Goal: Find specific page/section: Find specific page/section

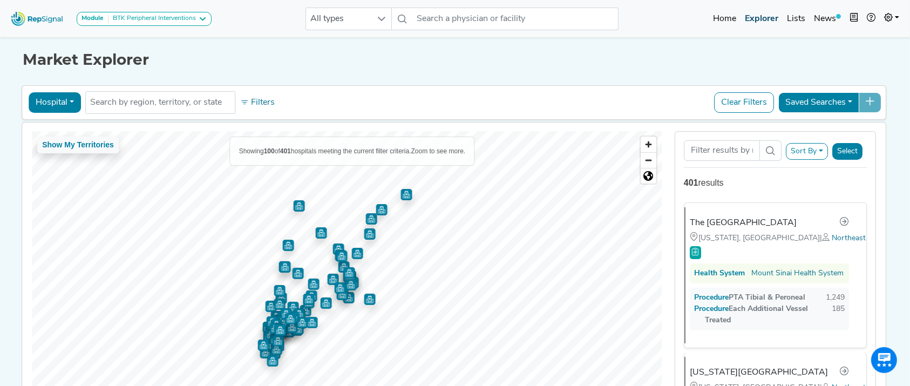
click at [778, 19] on link "Explorer" at bounding box center [762, 19] width 42 height 22
click at [836, 235] on span "Northeast" at bounding box center [853, 238] width 34 height 8
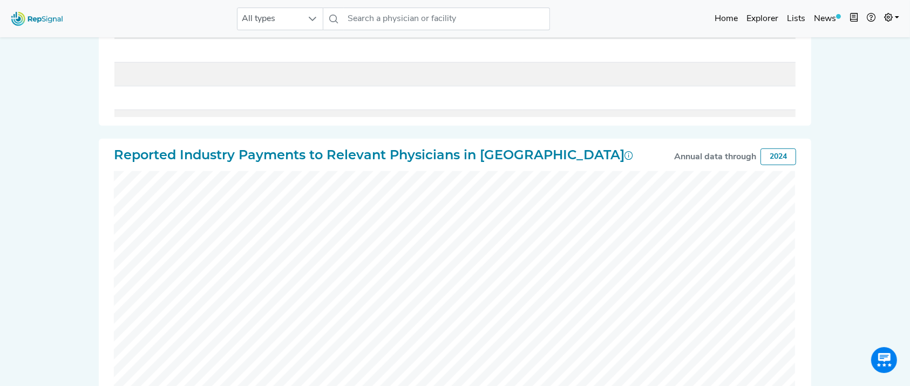
scroll to position [794, 0]
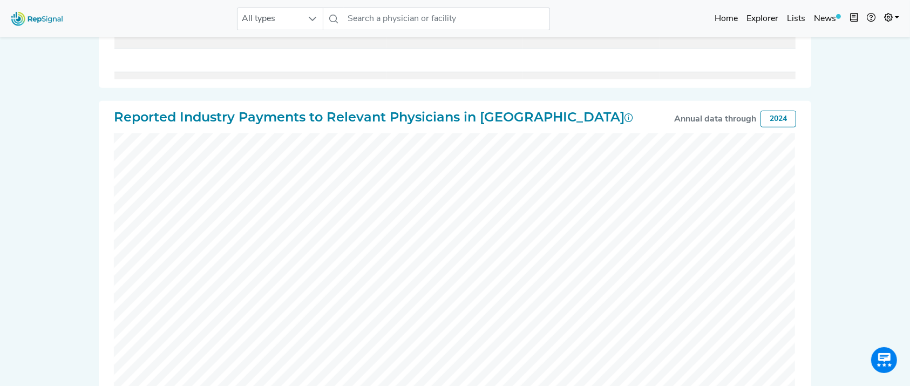
drag, startPoint x: 905, startPoint y: 227, endPoint x: 519, endPoint y: 0, distance: 447.9
click at [910, 128] on html "All types No results found Home Explorer Lists News new notes My Account Logout…" at bounding box center [455, 30] width 910 height 1648
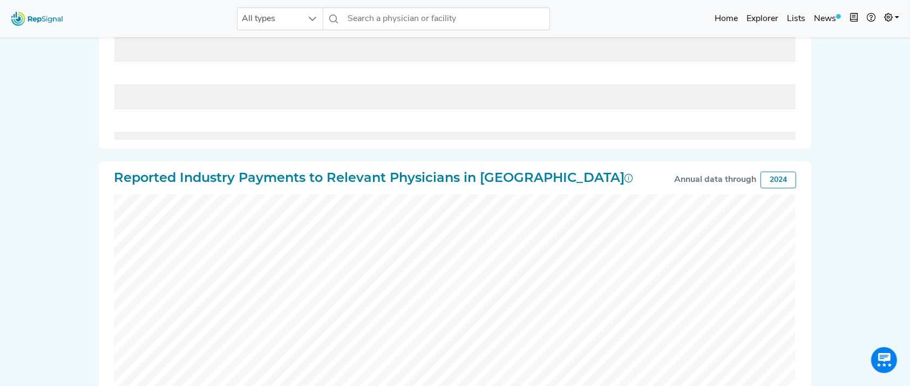
scroll to position [565, 0]
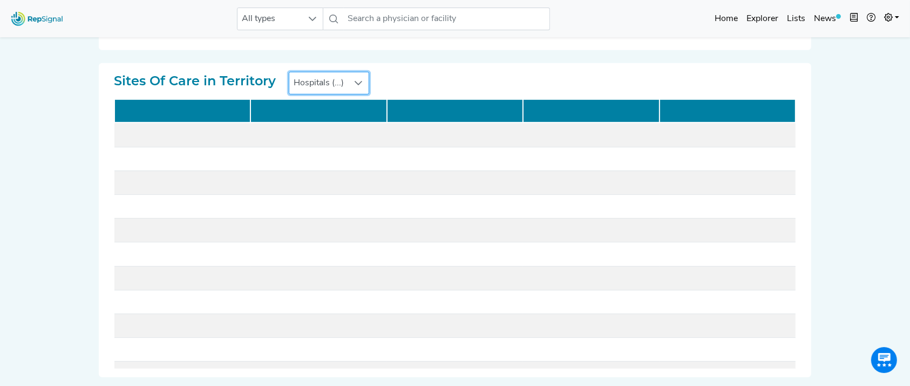
click at [332, 80] on span "Hospitals (...)" at bounding box center [318, 83] width 59 height 22
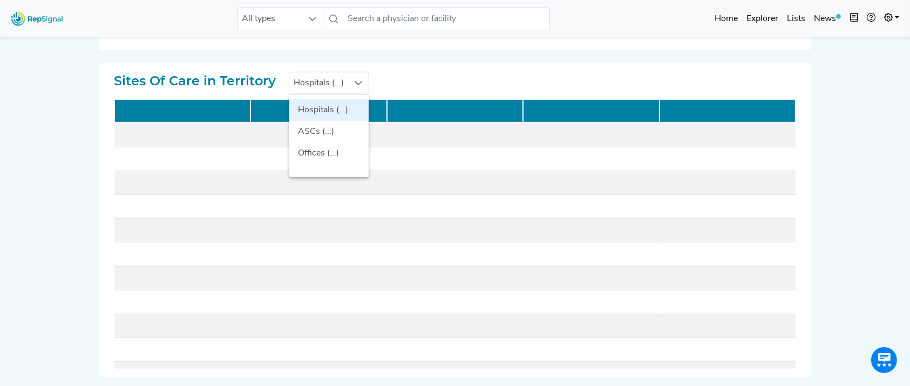
click at [393, 93] on div "Sites Of Care in Territory Hospitals (...) Hospitals (...) ASCs (...) Offices (…" at bounding box center [455, 83] width 682 height 23
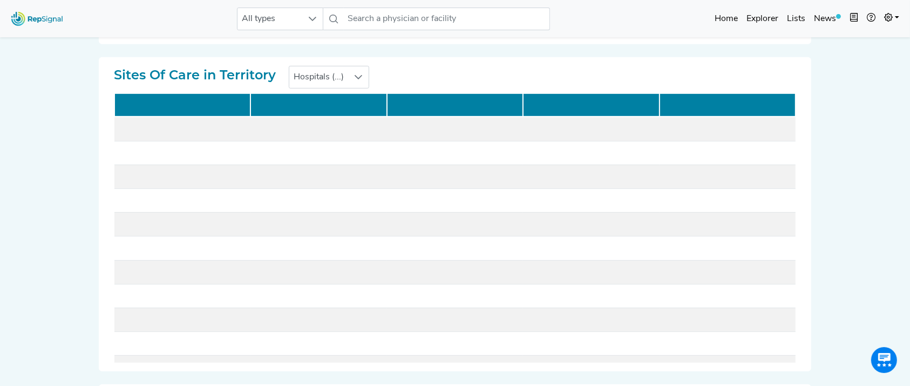
scroll to position [536, 11]
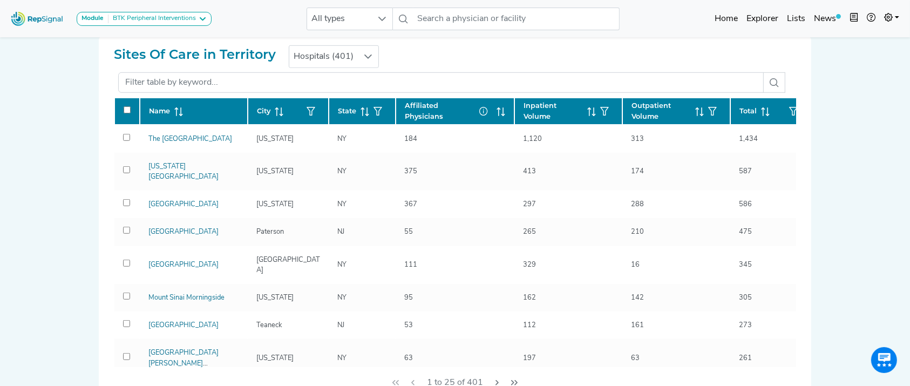
scroll to position [709, 0]
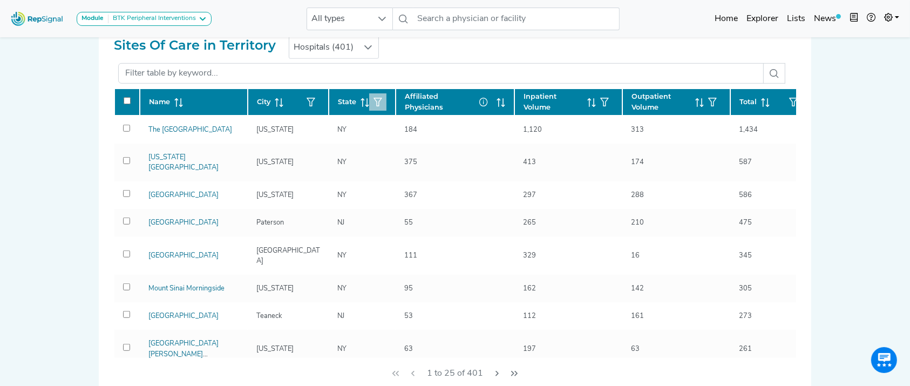
click at [384, 99] on button "button" at bounding box center [377, 101] width 17 height 17
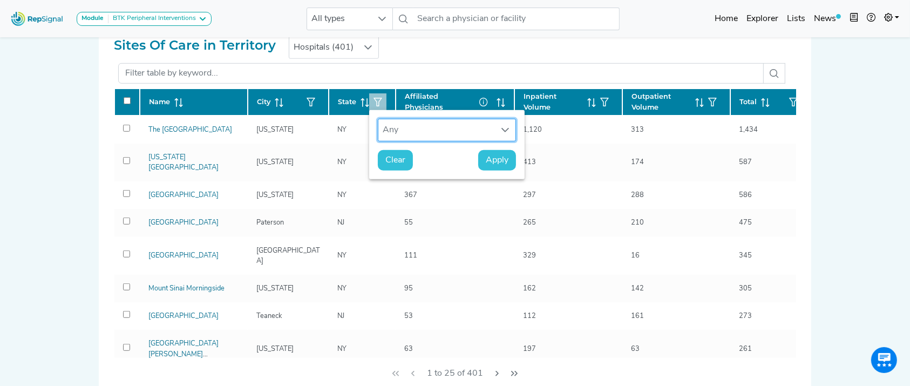
click at [410, 121] on div "Any" at bounding box center [436, 130] width 117 height 22
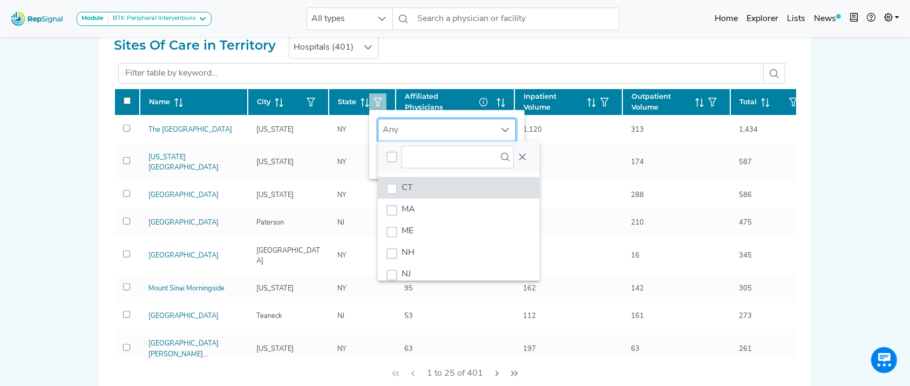
scroll to position [8, 52]
click at [426, 186] on li "CT" at bounding box center [459, 188] width 162 height 22
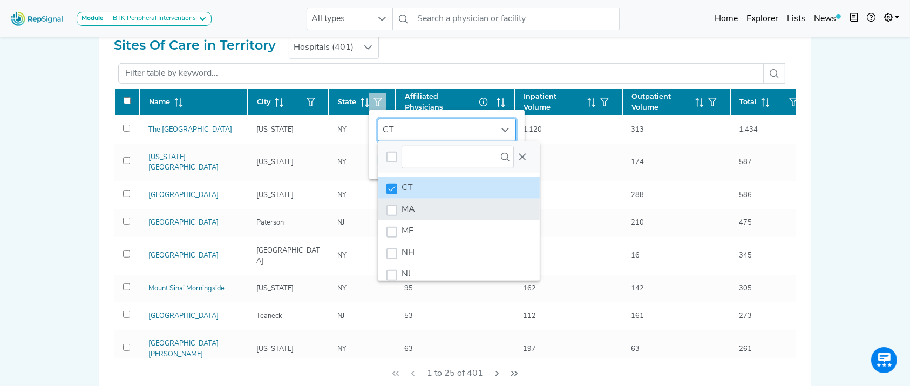
click at [423, 201] on li "MA" at bounding box center [459, 210] width 162 height 22
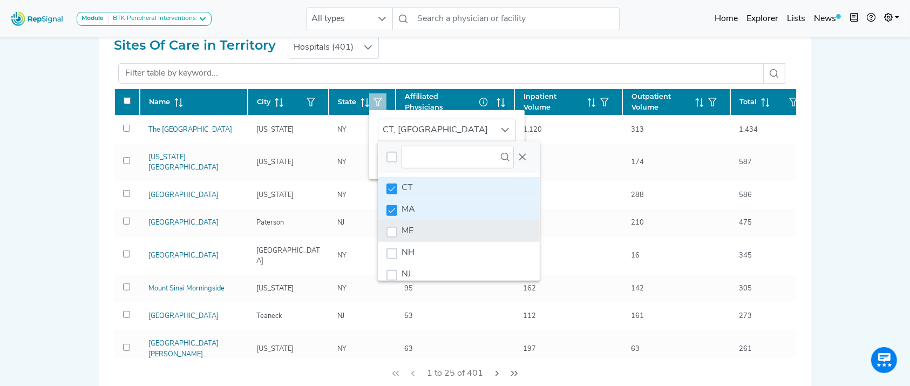
click at [425, 225] on li "ME" at bounding box center [459, 231] width 162 height 22
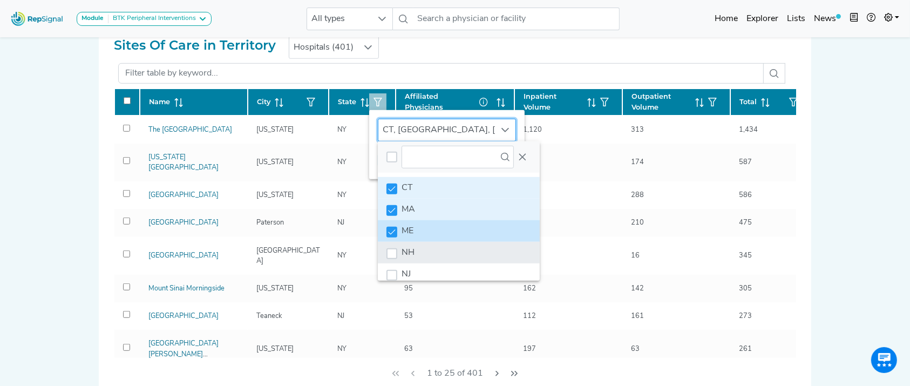
click at [428, 250] on li "NH" at bounding box center [459, 253] width 162 height 22
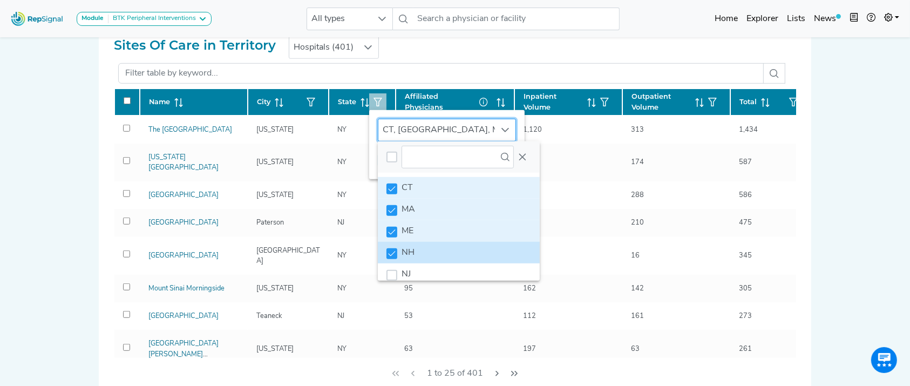
scroll to position [82, 0]
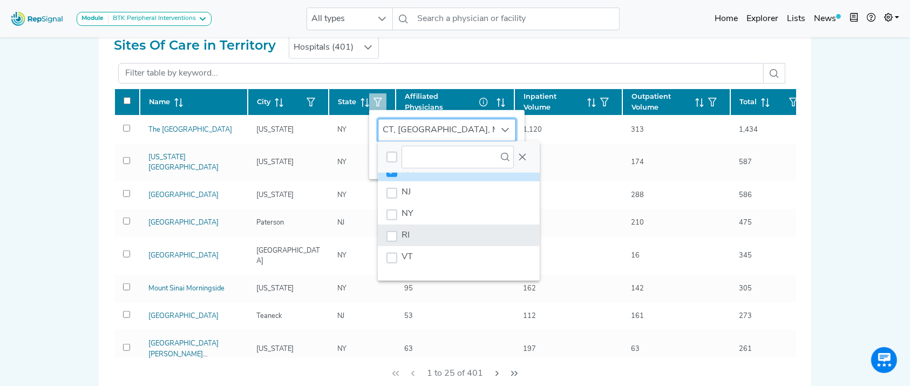
click at [479, 234] on li "RI" at bounding box center [459, 236] width 162 height 22
click at [524, 158] on icon "Close" at bounding box center [522, 157] width 7 height 7
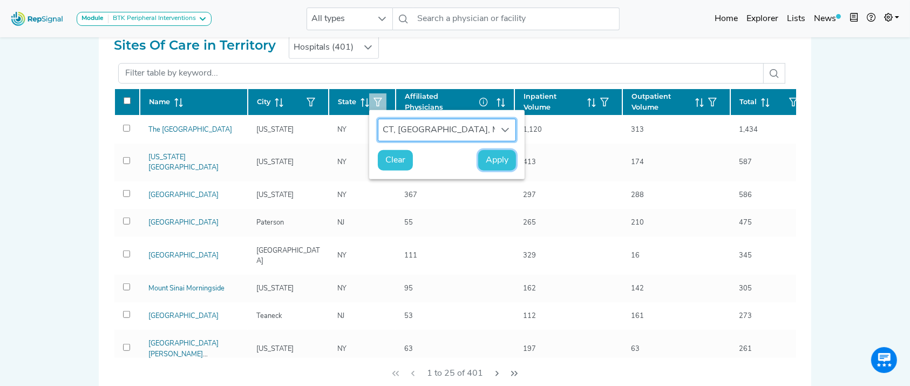
click at [496, 162] on span "Apply" at bounding box center [497, 160] width 23 height 13
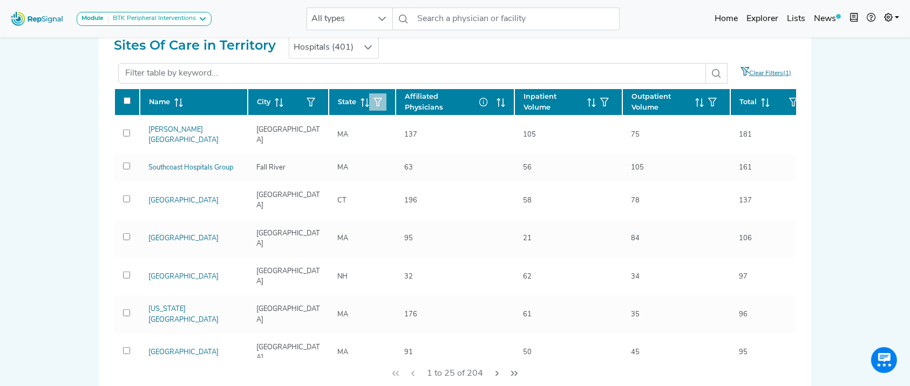
click at [864, 100] on div "Module BTK Peripheral Interventions ATK Peripheral Interventions BTK Peripheral…" at bounding box center [455, 228] width 910 height 1874
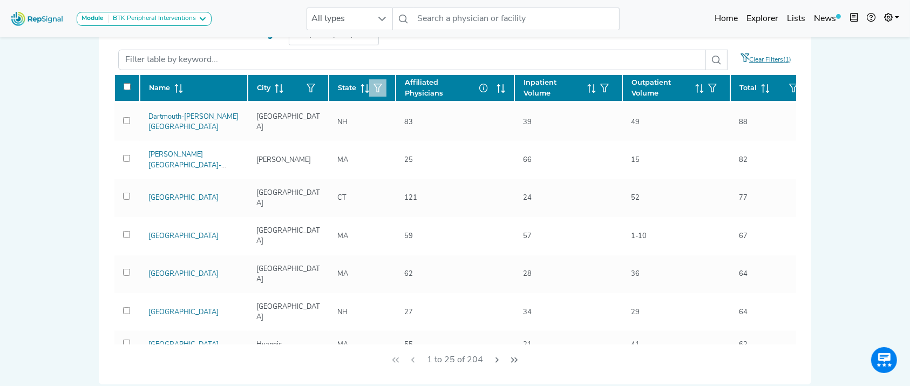
scroll to position [0, 0]
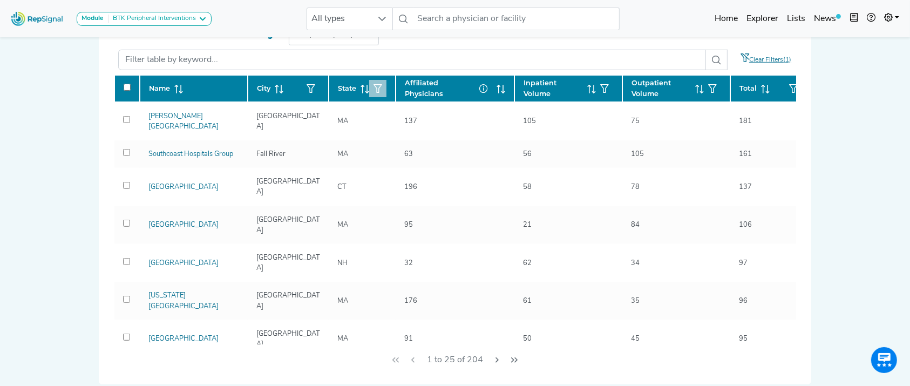
drag, startPoint x: 910, startPoint y: 189, endPoint x: 912, endPoint y: 184, distance: 6.3
click at [910, 184] on html "Module BTK Peripheral Interventions ATK Peripheral Interventions BTK Peripheral…" at bounding box center [455, 214] width 910 height 1874
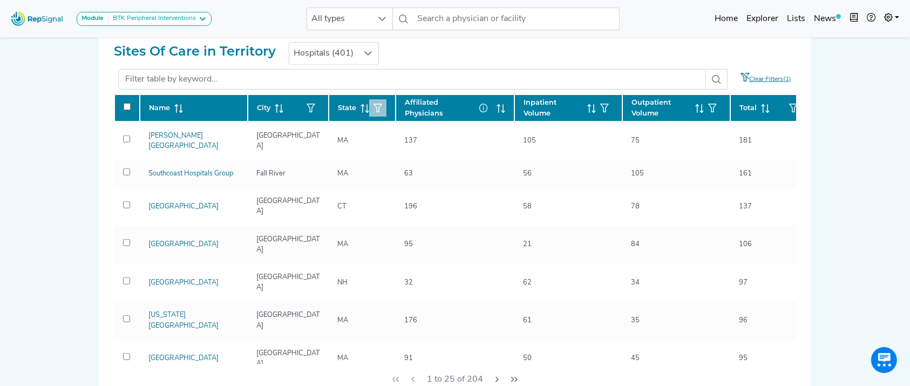
scroll to position [268, 26]
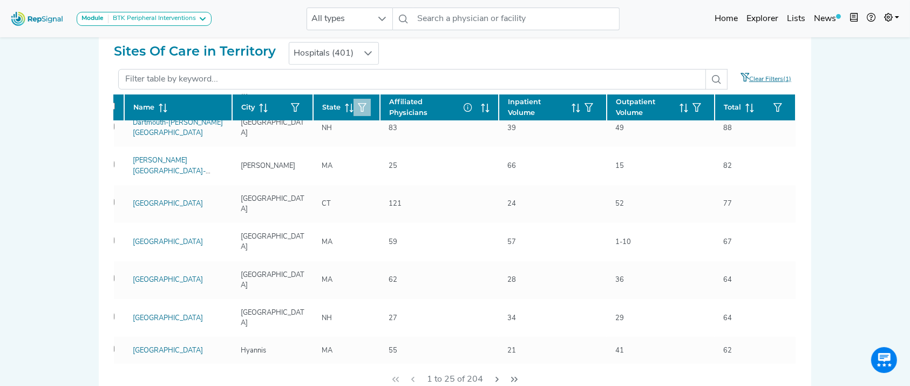
drag, startPoint x: 790, startPoint y: 118, endPoint x: 887, endPoint y: 195, distance: 124.0
click at [887, 195] on div "Module BTK Peripheral Interventions ATK Peripheral Interventions BTK Peripheral…" at bounding box center [455, 234] width 910 height 1874
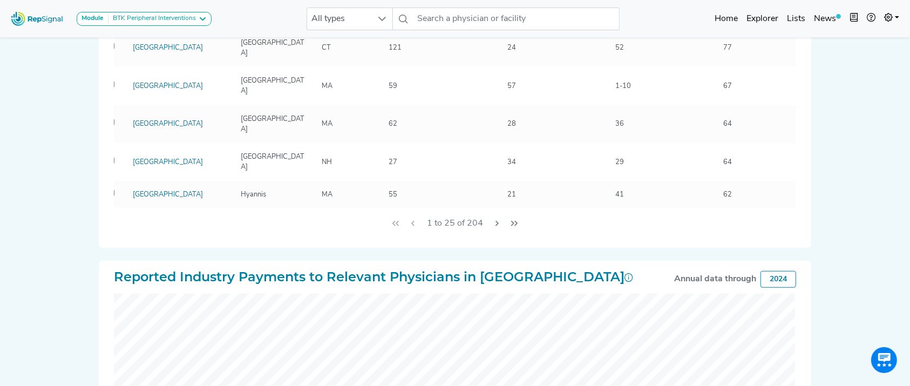
scroll to position [233, 0]
